Goal: Information Seeking & Learning: Learn about a topic

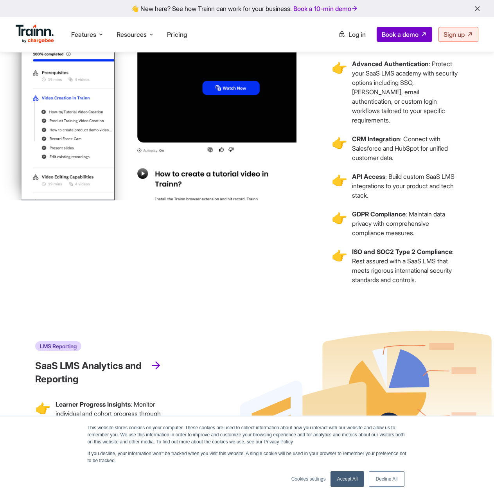
scroll to position [2426, 0]
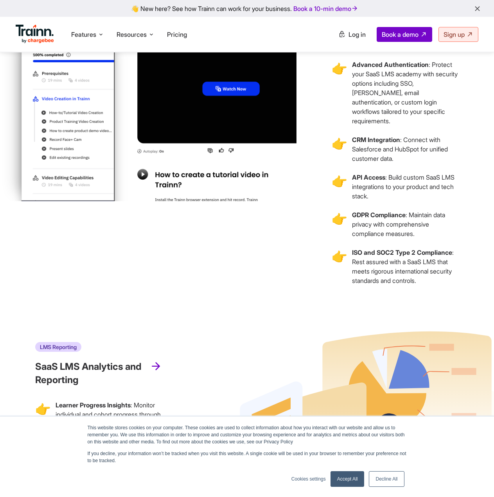
click at [356, 11] on icon "LMS Security" at bounding box center [353, 6] width 43 height 10
click at [356, 45] on h3 "Enterprise-grade Security & Integration" at bounding box center [395, 32] width 127 height 26
click at [364, 45] on h3 "Enterprise-grade Security & Integration" at bounding box center [395, 32] width 127 height 26
drag, startPoint x: 353, startPoint y: 124, endPoint x: 432, endPoint y: 122, distance: 78.7
click at [434, 123] on p "Advanced Authentication : Protect your SaaS LMS academy with security options i…" at bounding box center [405, 93] width 107 height 66
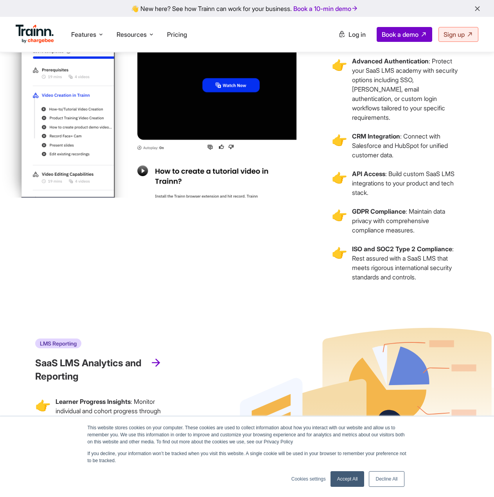
scroll to position [2426, 0]
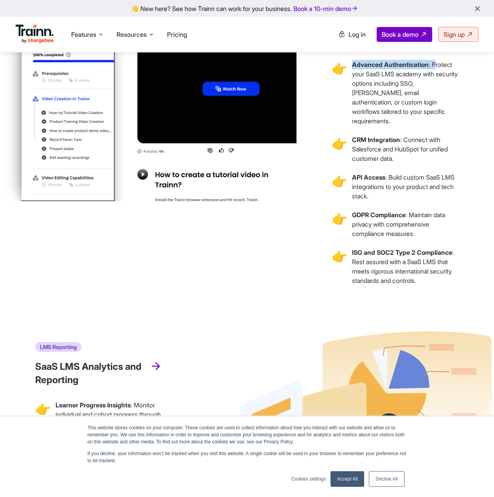
drag, startPoint x: 353, startPoint y: 119, endPoint x: 438, endPoint y: 122, distance: 84.6
click at [438, 122] on p "Advanced Authentication : Protect your SaaS LMS academy with security options i…" at bounding box center [405, 93] width 107 height 66
drag, startPoint x: 421, startPoint y: 122, endPoint x: 388, endPoint y: 237, distance: 119.3
click at [388, 201] on p "API Access : Build custom SaaS LMS integrations to your product and tech stack." at bounding box center [405, 187] width 107 height 28
drag, startPoint x: 383, startPoint y: 300, endPoint x: 462, endPoint y: 297, distance: 78.7
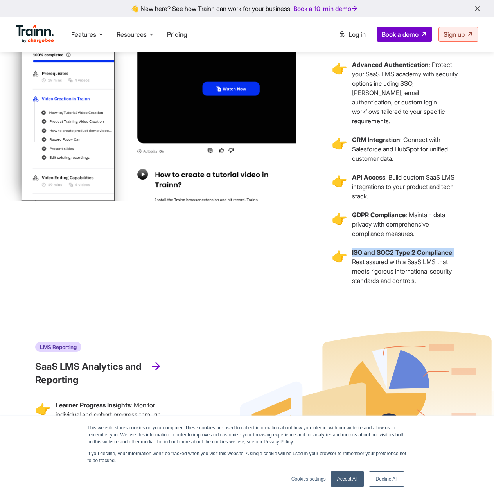
click at [462, 297] on div "LMS Security Enterprise-grade Security & Integration 👉 Advanced Authentication …" at bounding box center [396, 148] width 198 height 317
copy p "ISO and SOC2 Type 2 Compliance :"
click at [401, 126] on p "Advanced Authentication : Protect your SaaS LMS academy with security options i…" at bounding box center [405, 93] width 107 height 66
drag, startPoint x: 356, startPoint y: 120, endPoint x: 431, endPoint y: 120, distance: 75.1
click at [429, 68] on b "Advanced Authentication" at bounding box center [390, 65] width 77 height 8
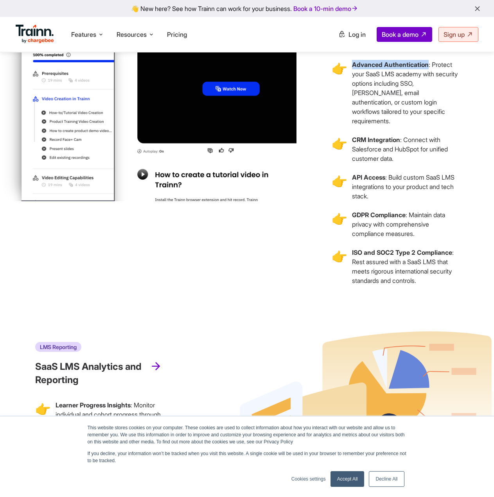
copy b "Advanced Authentication"
